Goal: Task Accomplishment & Management: Complete application form

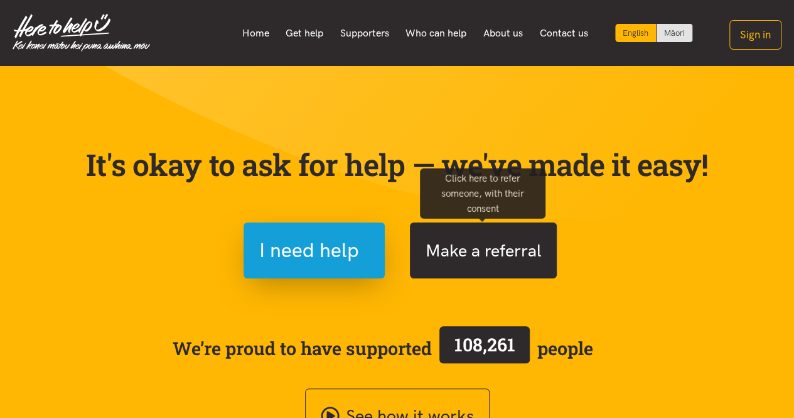
drag, startPoint x: 0, startPoint y: 0, endPoint x: 511, endPoint y: 267, distance: 576.5
click at [511, 267] on button "Make a referral" at bounding box center [483, 250] width 147 height 56
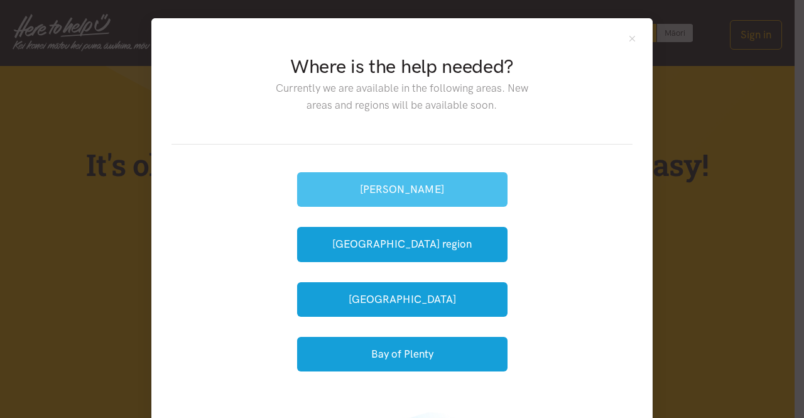
click at [428, 197] on button "[PERSON_NAME]" at bounding box center [402, 189] width 210 height 35
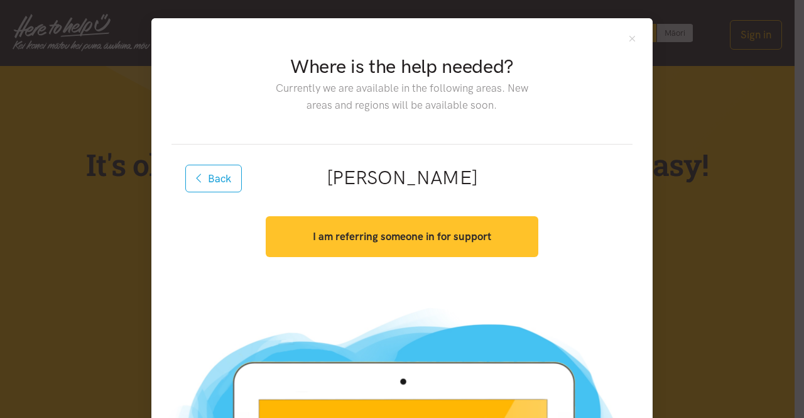
click at [413, 248] on button "I am referring someone in for support" at bounding box center [402, 236] width 272 height 41
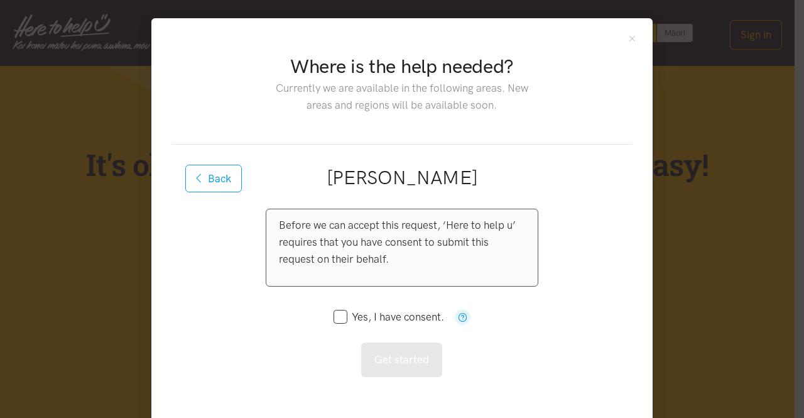
click at [335, 312] on input "Yes, I have consent." at bounding box center [388, 316] width 111 height 11
checkbox input "true"
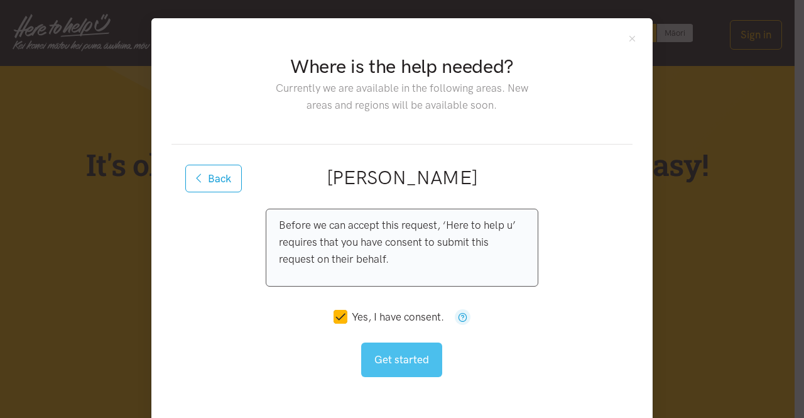
click at [408, 365] on button "Get started" at bounding box center [401, 359] width 81 height 35
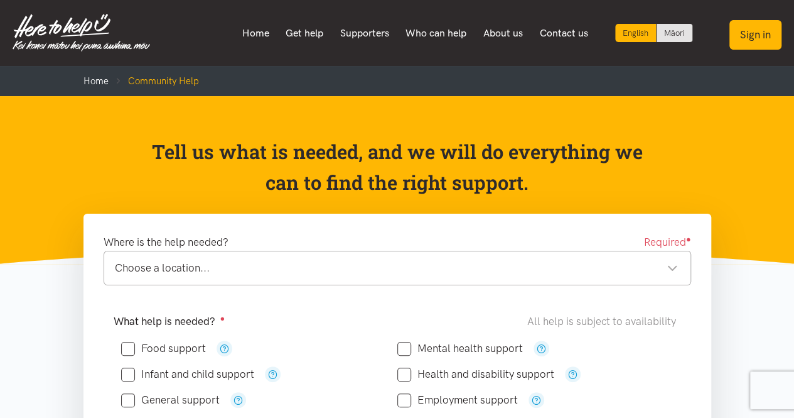
click at [744, 42] on button "Sign in" at bounding box center [756, 35] width 52 height 30
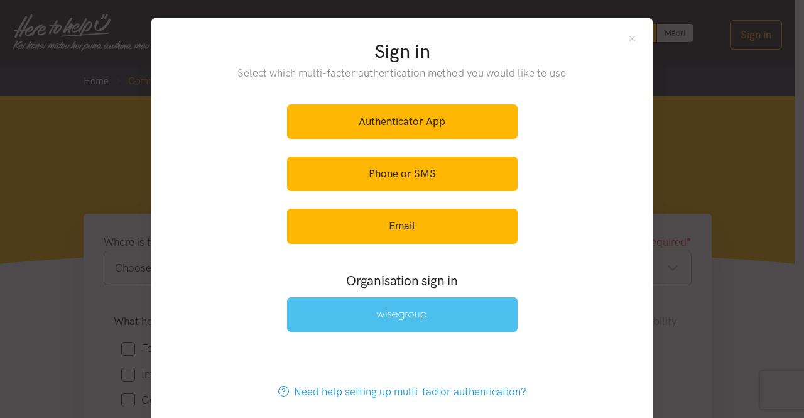
click at [412, 320] on link at bounding box center [402, 314] width 230 height 35
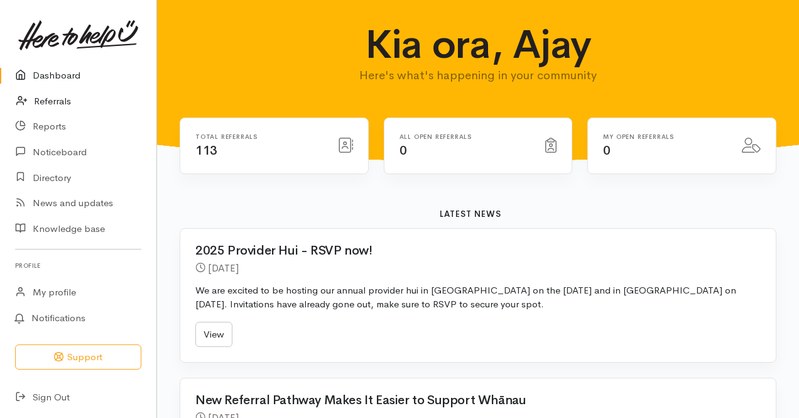
click at [61, 104] on link "Referrals" at bounding box center [78, 102] width 156 height 26
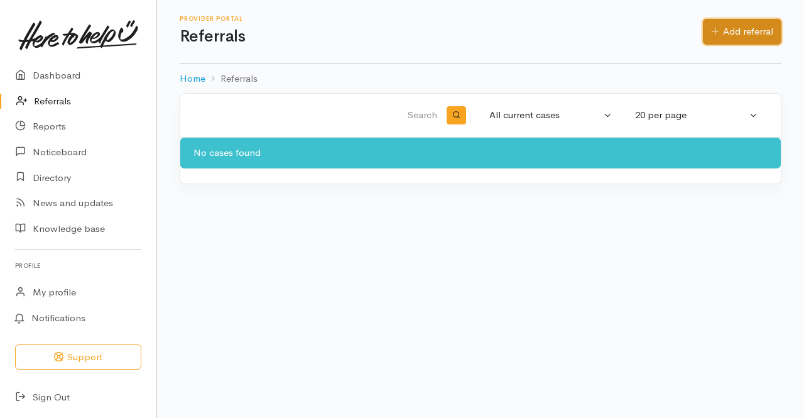
click at [730, 26] on link "Add referral" at bounding box center [742, 32] width 78 height 26
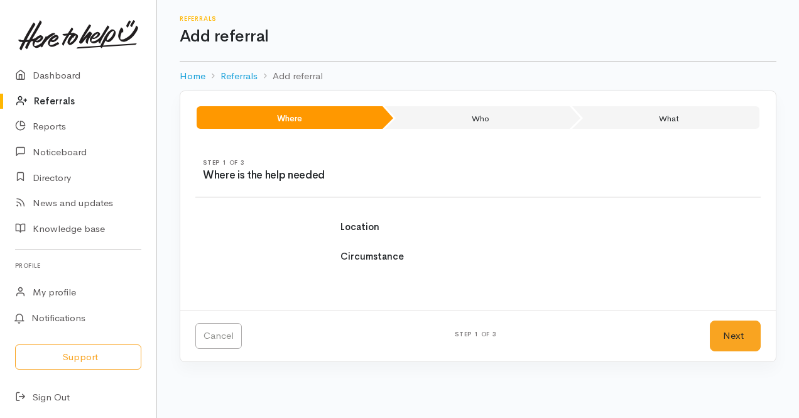
select select
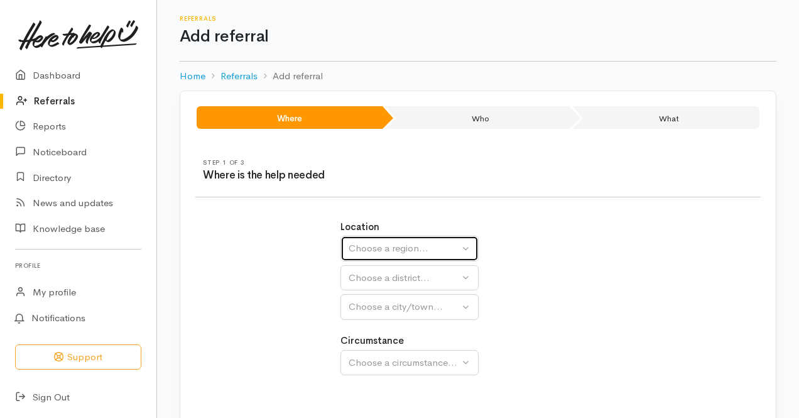
click at [431, 247] on div "Choose a region..." at bounding box center [403, 248] width 111 height 14
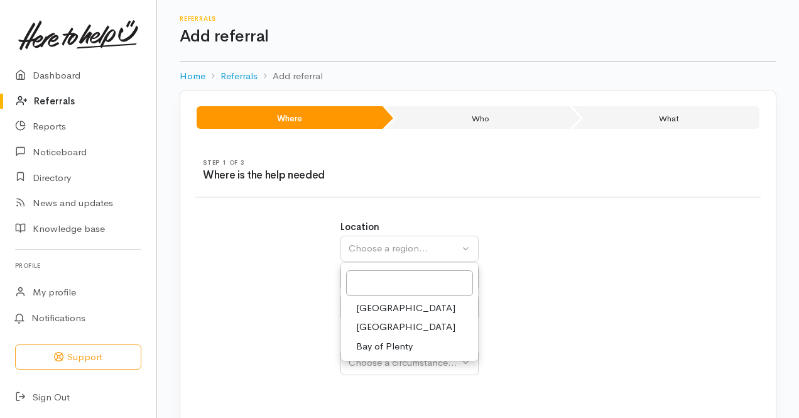
click at [384, 321] on span "[GEOGRAPHIC_DATA]" at bounding box center [405, 327] width 99 height 14
select select "3"
select select
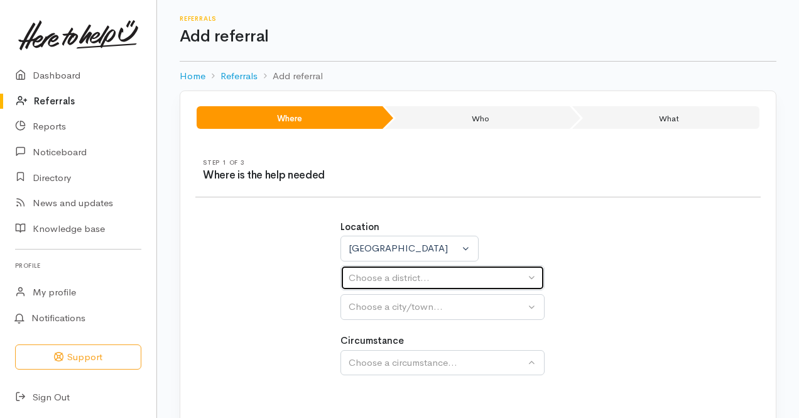
click at [398, 281] on div "Choose a district..." at bounding box center [436, 278] width 176 height 14
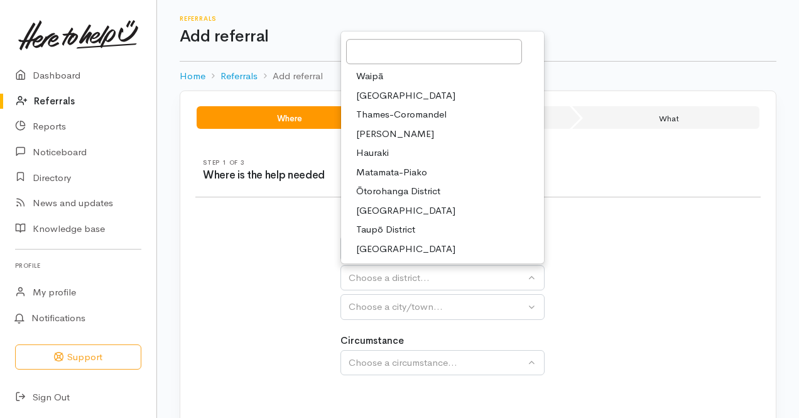
click at [398, 138] on link "[PERSON_NAME]" at bounding box center [442, 133] width 203 height 19
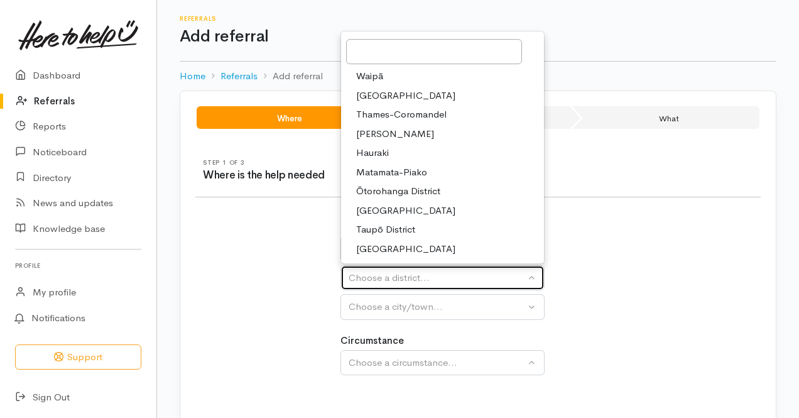
select select "4"
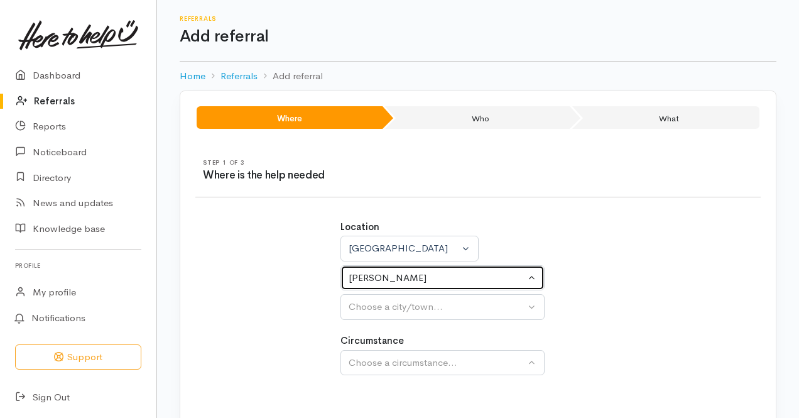
select select
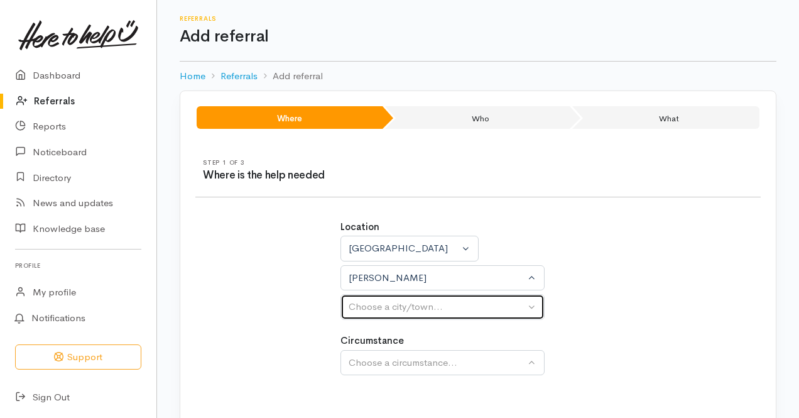
click at [414, 302] on div "Choose a city/town..." at bounding box center [436, 306] width 176 height 14
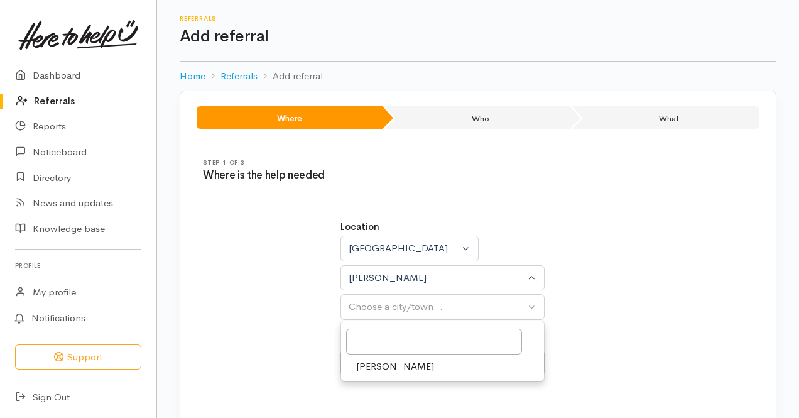
click at [399, 366] on link "[PERSON_NAME]" at bounding box center [442, 366] width 203 height 19
select select "1"
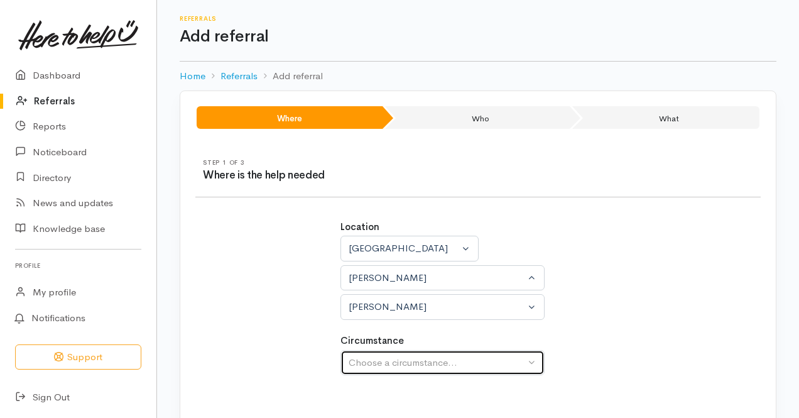
click at [394, 364] on div "Choose a circumstance..." at bounding box center [436, 362] width 176 height 14
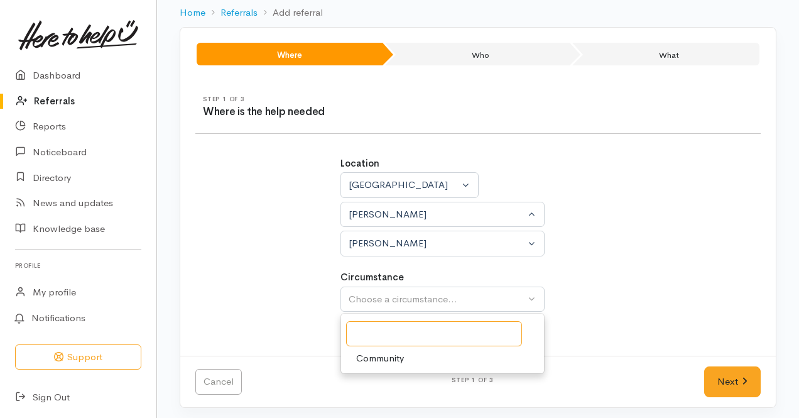
scroll to position [65, 0]
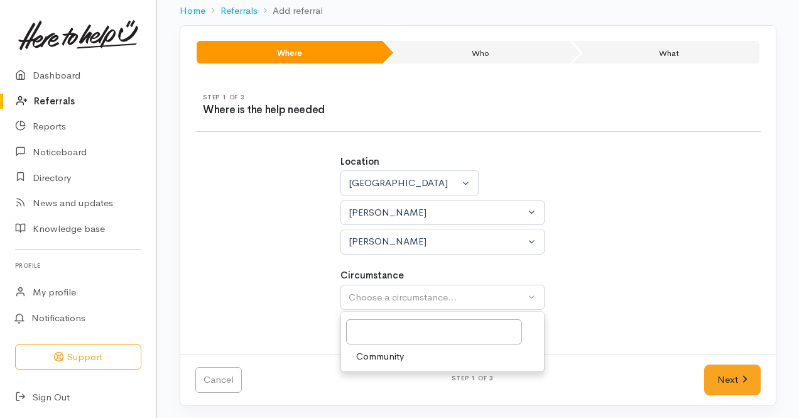
click at [392, 359] on span "Community" at bounding box center [380, 356] width 48 height 14
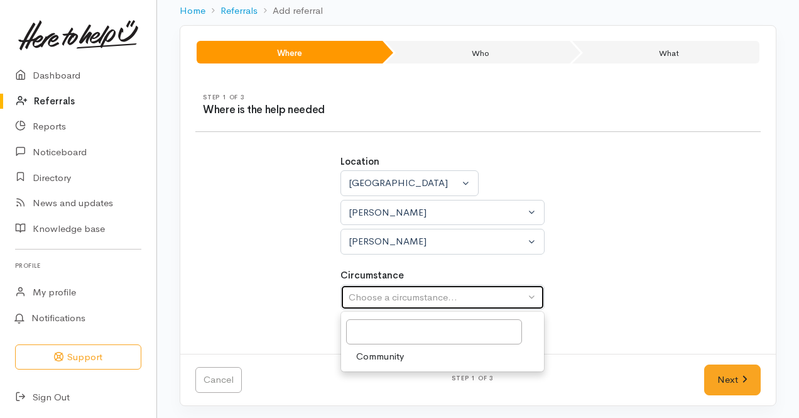
select select "2"
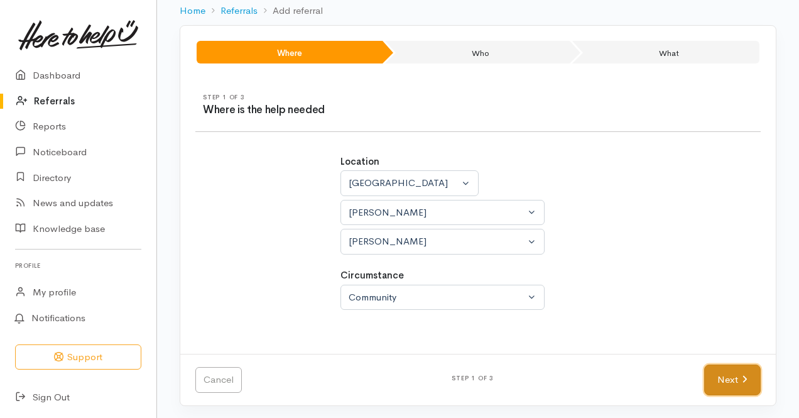
click at [733, 377] on link "Next" at bounding box center [732, 379] width 57 height 31
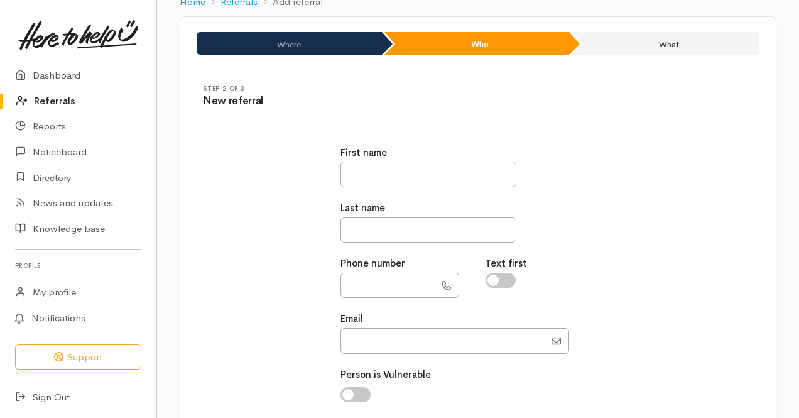
scroll to position [72, 0]
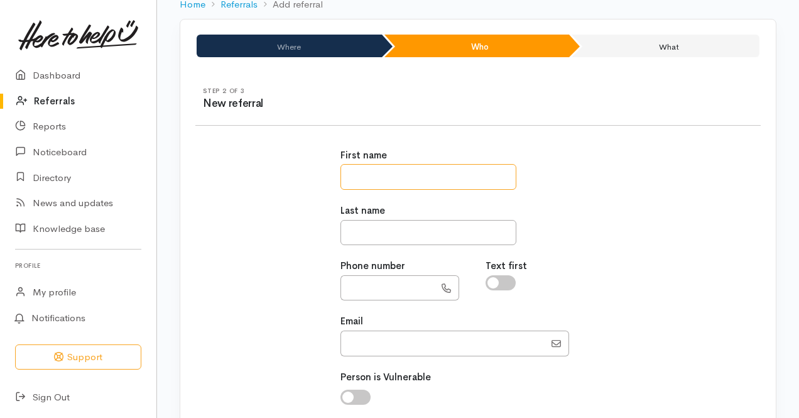
click at [409, 182] on input "text" at bounding box center [428, 177] width 176 height 26
type input "****"
click at [389, 224] on input "text" at bounding box center [428, 233] width 176 height 26
type input "**********"
click at [377, 279] on input "text" at bounding box center [387, 288] width 94 height 26
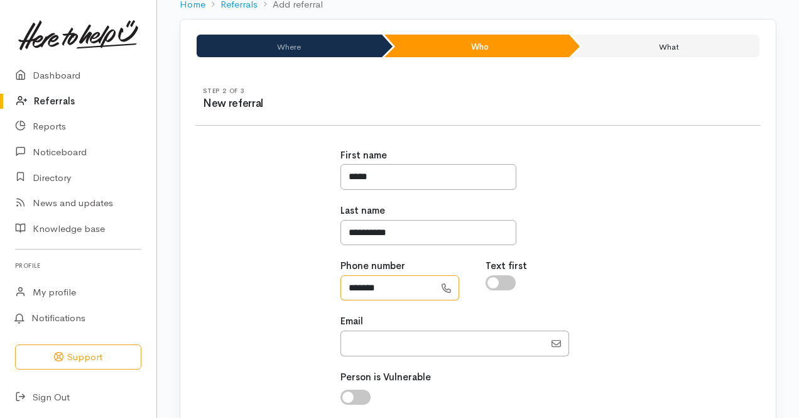
click at [397, 294] on input "*******" at bounding box center [387, 288] width 94 height 26
type input "**********"
click at [403, 337] on input "Email" at bounding box center [442, 343] width 204 height 26
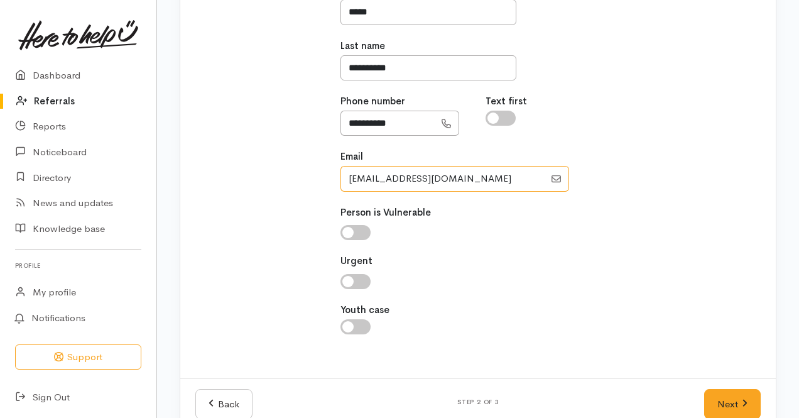
scroll to position [260, 0]
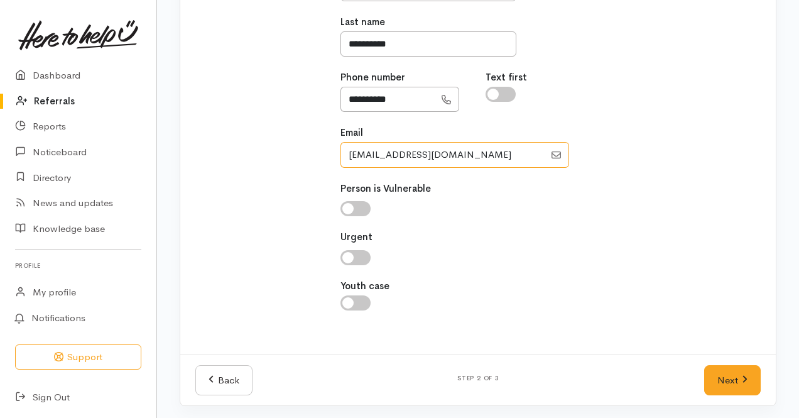
type input "brad29370@gmail.com"
click at [360, 213] on input "checkbox" at bounding box center [355, 208] width 30 height 15
checkbox input "true"
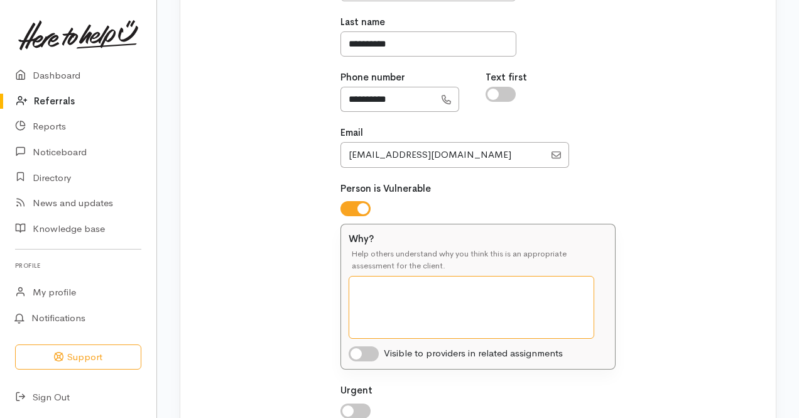
click at [397, 291] on textarea "Why?" at bounding box center [470, 307] width 245 height 63
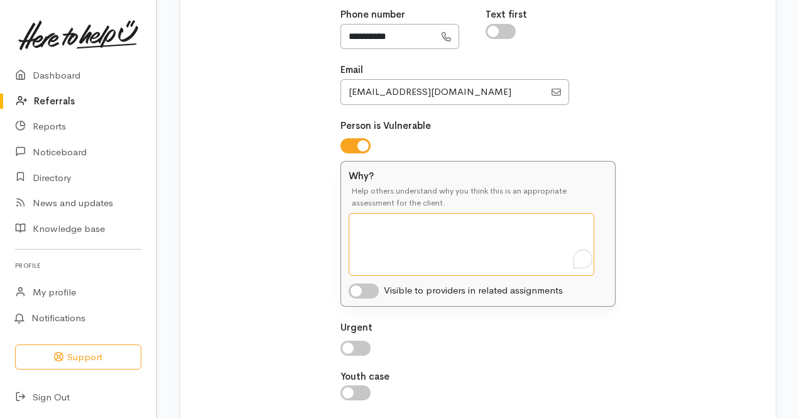
scroll to position [386, 0]
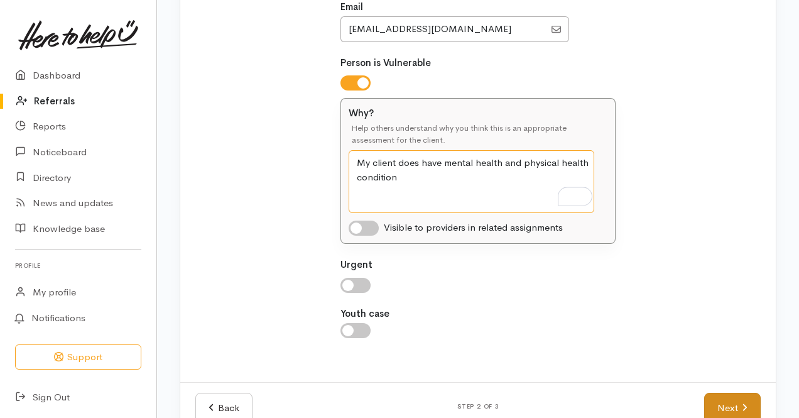
type textarea "My client does have mental health and physical health condition"
click at [748, 394] on link "Next" at bounding box center [732, 407] width 57 height 31
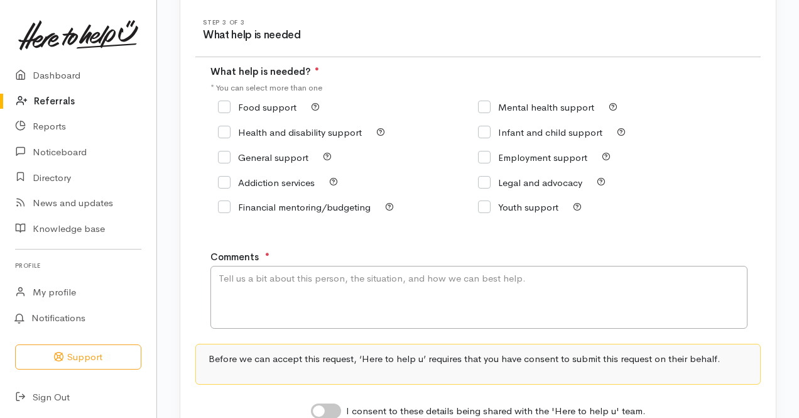
scroll to position [112, 0]
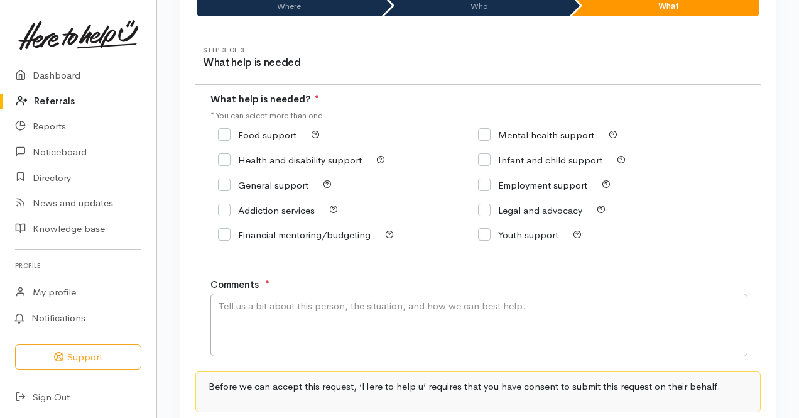
click at [488, 180] on input "Employment support" at bounding box center [532, 184] width 109 height 9
checkbox input "true"
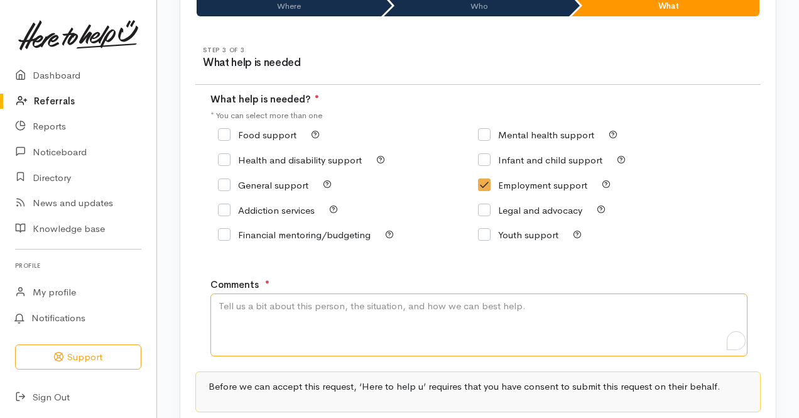
click at [447, 313] on textarea "Comments" at bounding box center [478, 324] width 537 height 63
click at [345, 297] on textarea "My client is looking for" at bounding box center [478, 324] width 537 height 63
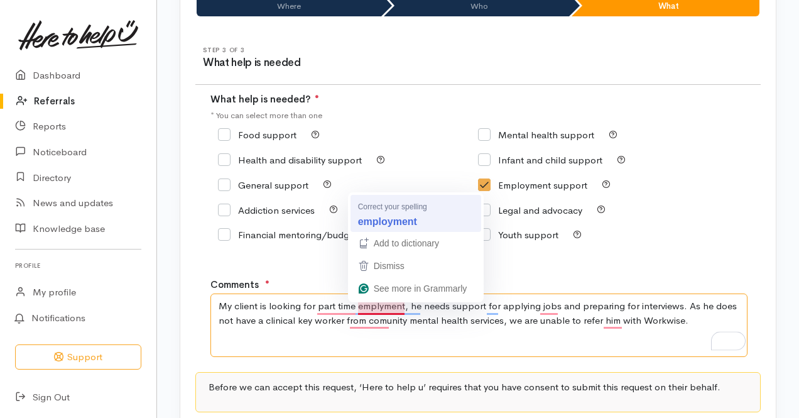
type textarea "My client is looking for part time employment, he needs support for applying jo…"
